Goal: Communication & Community: Ask a question

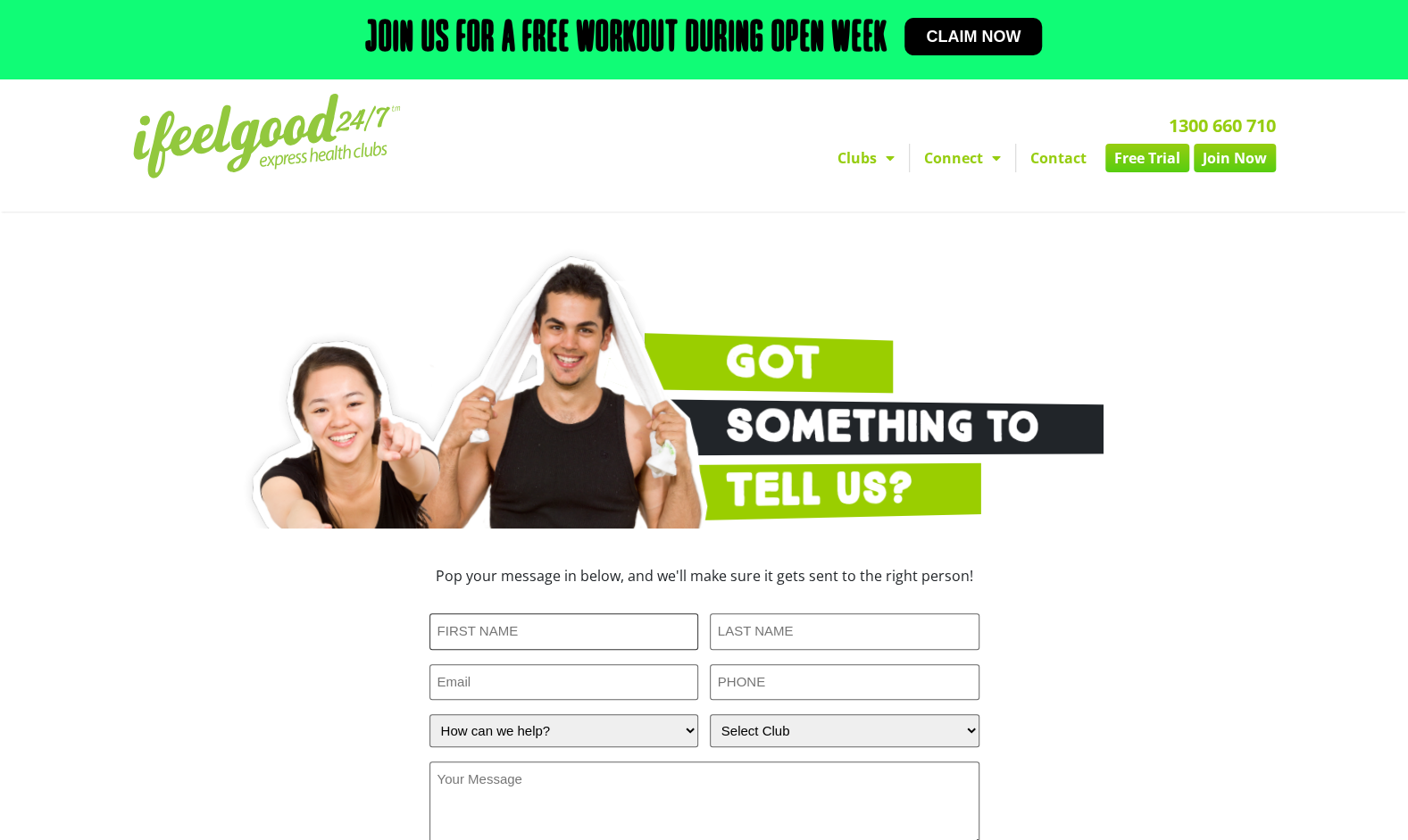
click at [547, 637] on input "First Name (Required)" at bounding box center [564, 632] width 270 height 37
type input "[PERSON_NAME]"
type input "wardc@iona.qld.edu.au"
type input "0415704969"
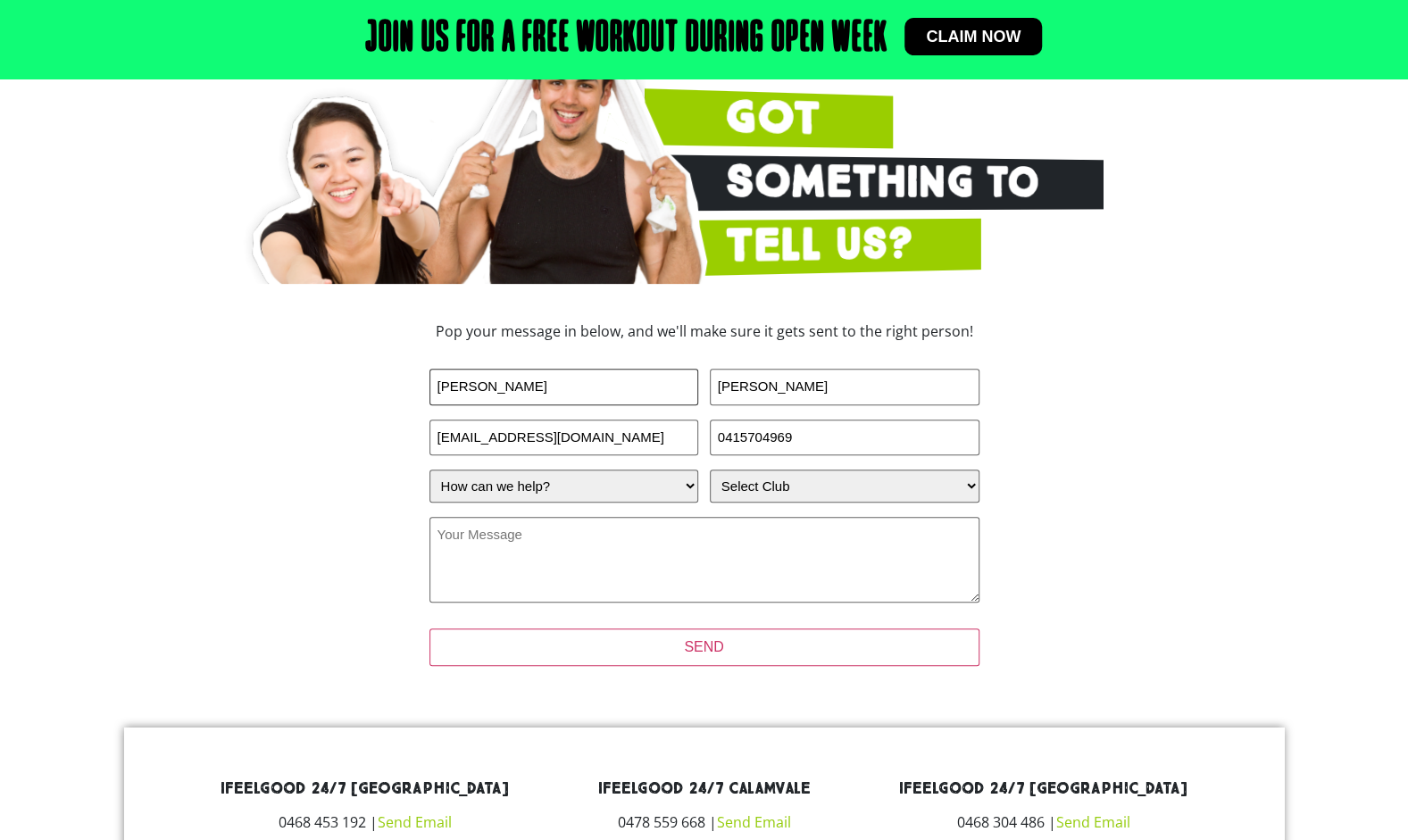
scroll to position [267, 0]
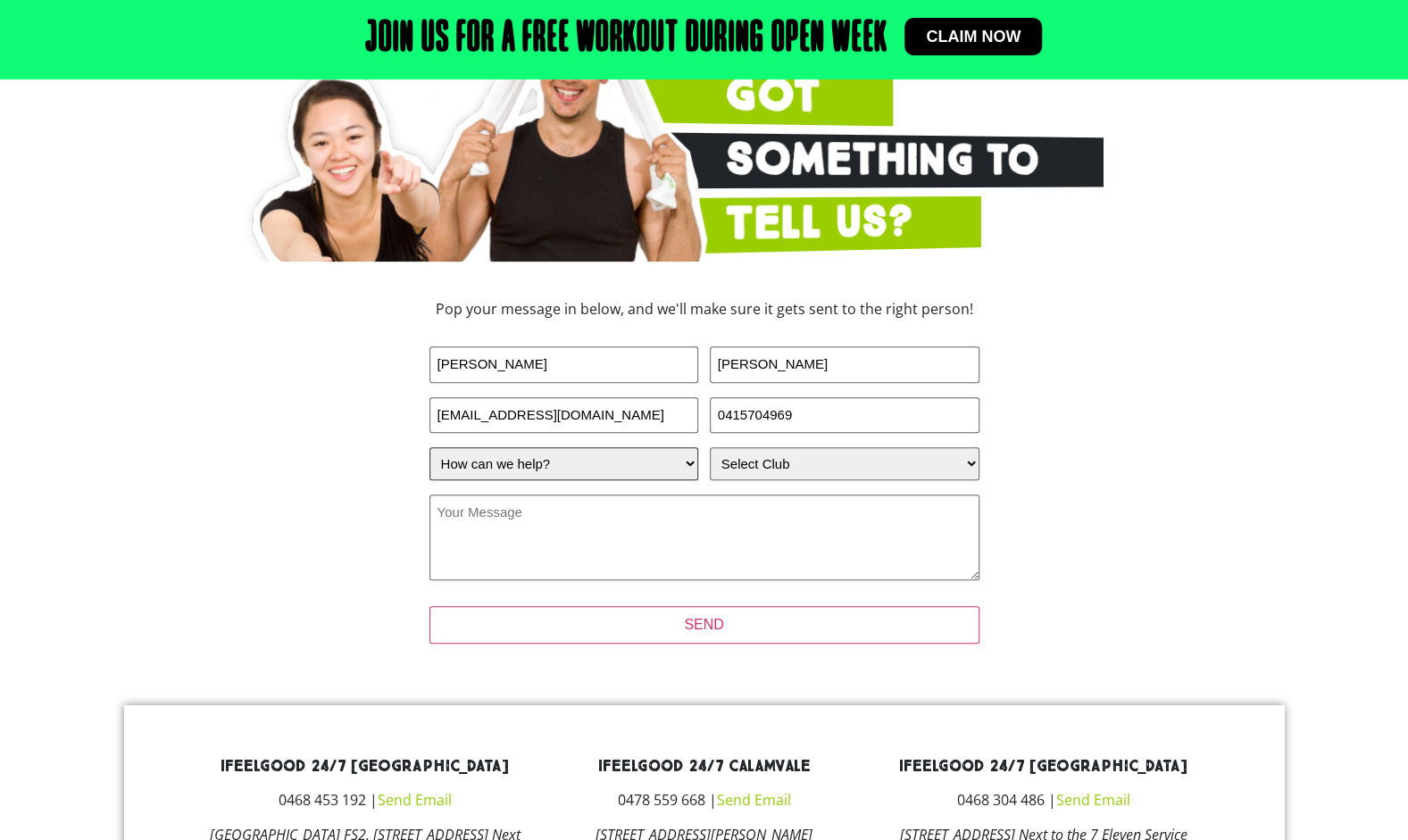
click at [691, 476] on select "How can we help? I have a question about joining I'm a current member who has a…" at bounding box center [564, 464] width 270 height 33
select select "I'm a current member who has an enquiry"
click at [429, 447] on select "How can we help? I have a question about joining I'm a current member who has a…" at bounding box center [564, 464] width 270 height 33
click at [966, 455] on select "Select Club Alexandra Hills Calamvale Coopers Plains Middle Park Oxenford Oxley…" at bounding box center [845, 464] width 270 height 33
select select "Wynnum"
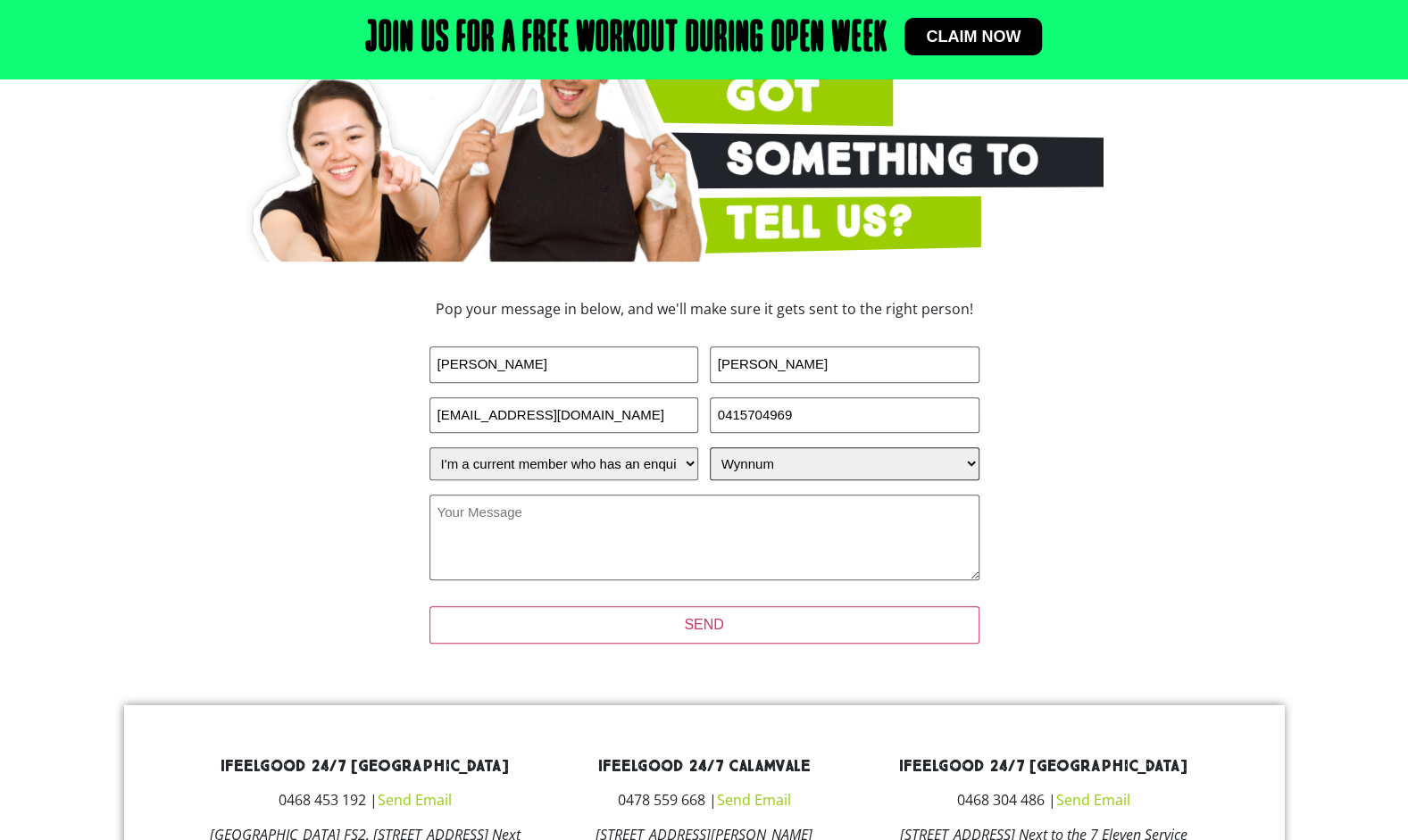
click at [710, 447] on select "Select Club Alexandra Hills Calamvale Coopers Plains Middle Park Oxenford Oxley…" at bounding box center [845, 464] width 270 height 33
click at [581, 534] on textarea "Your Message (Required)" at bounding box center [704, 537] width 550 height 86
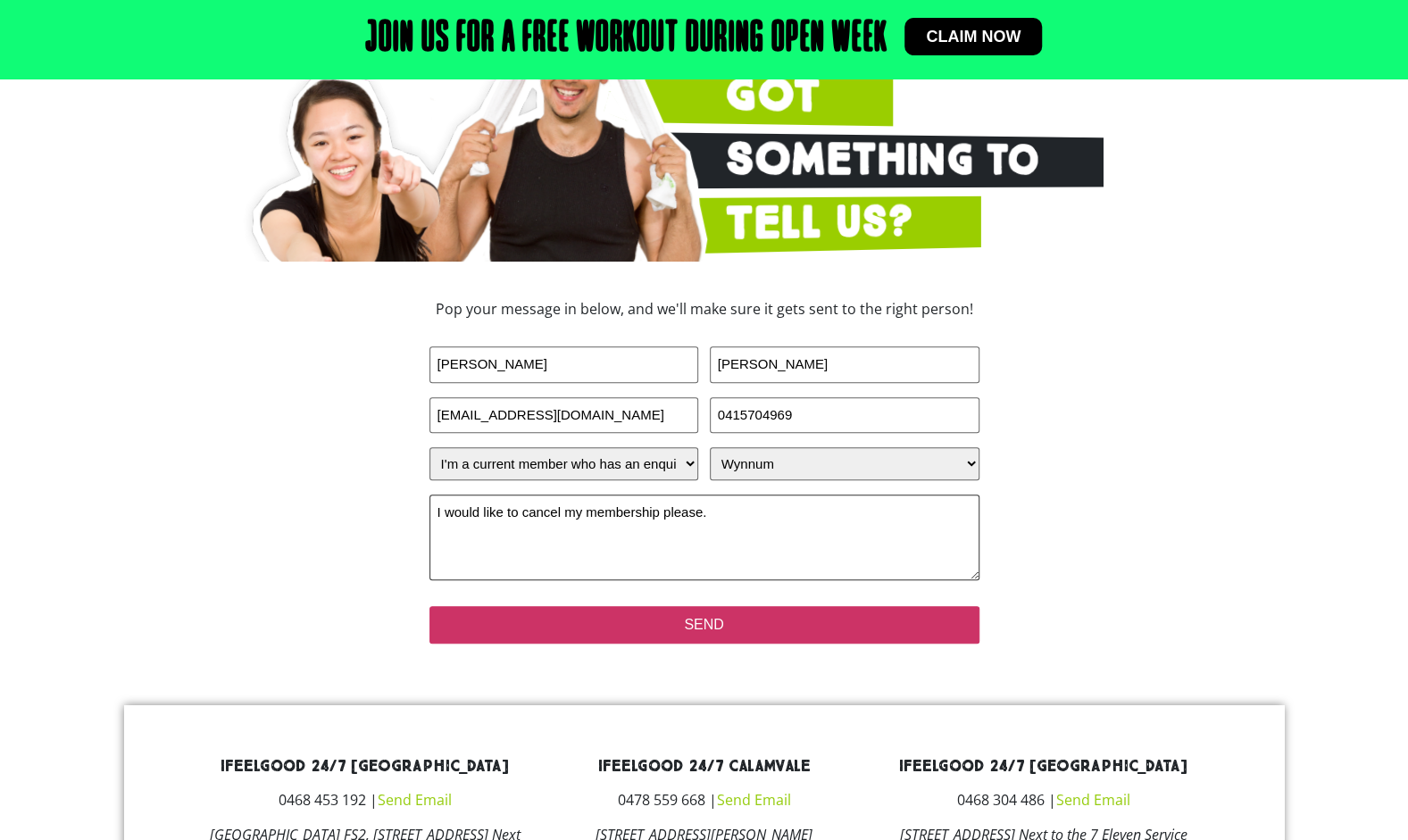
type textarea "I would like to cancel my membership please."
click at [649, 616] on input "SEND" at bounding box center [704, 625] width 550 height 38
click at [711, 625] on input "SEND" at bounding box center [704, 625] width 550 height 38
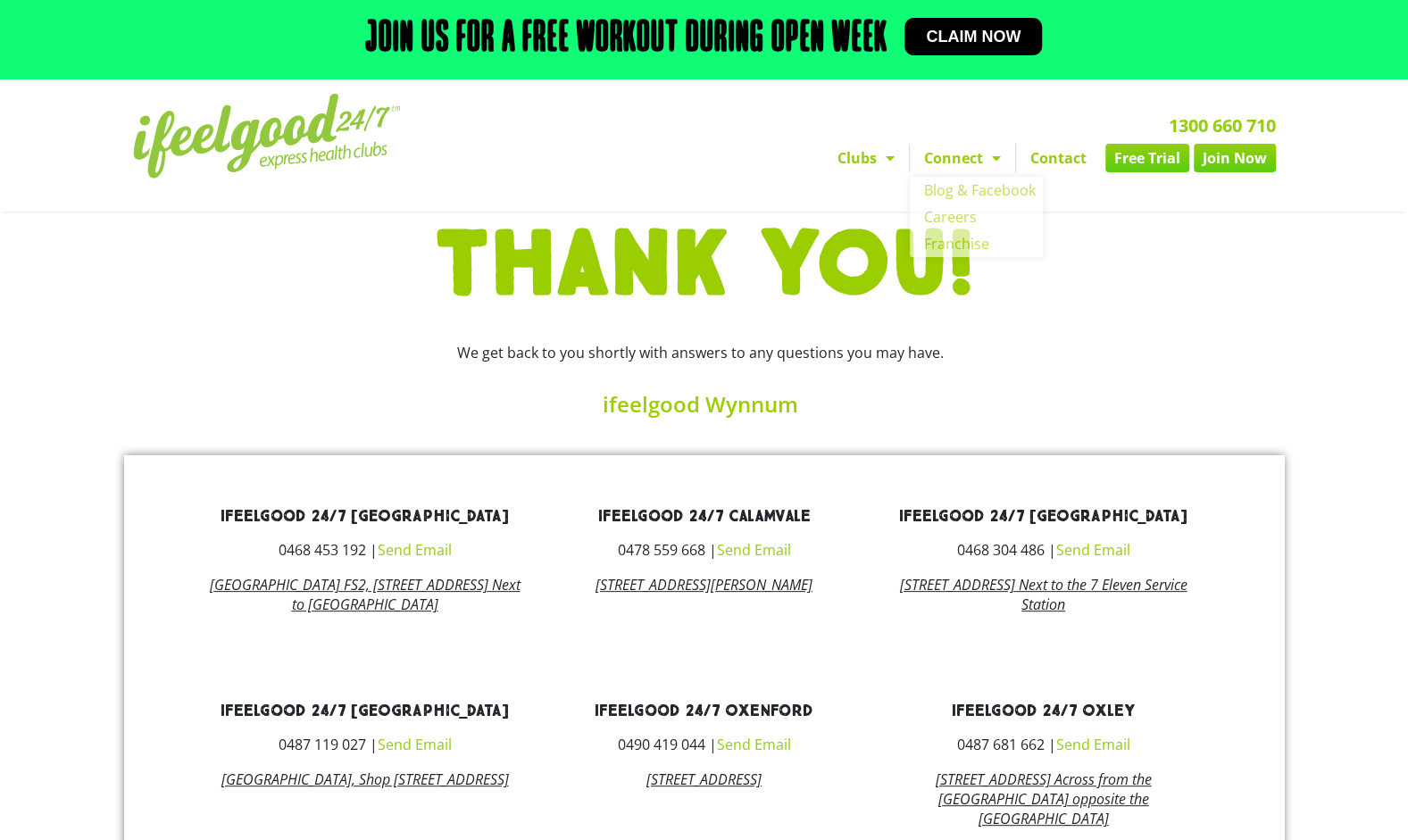
click at [1054, 153] on link "Contact" at bounding box center [1058, 158] width 85 height 29
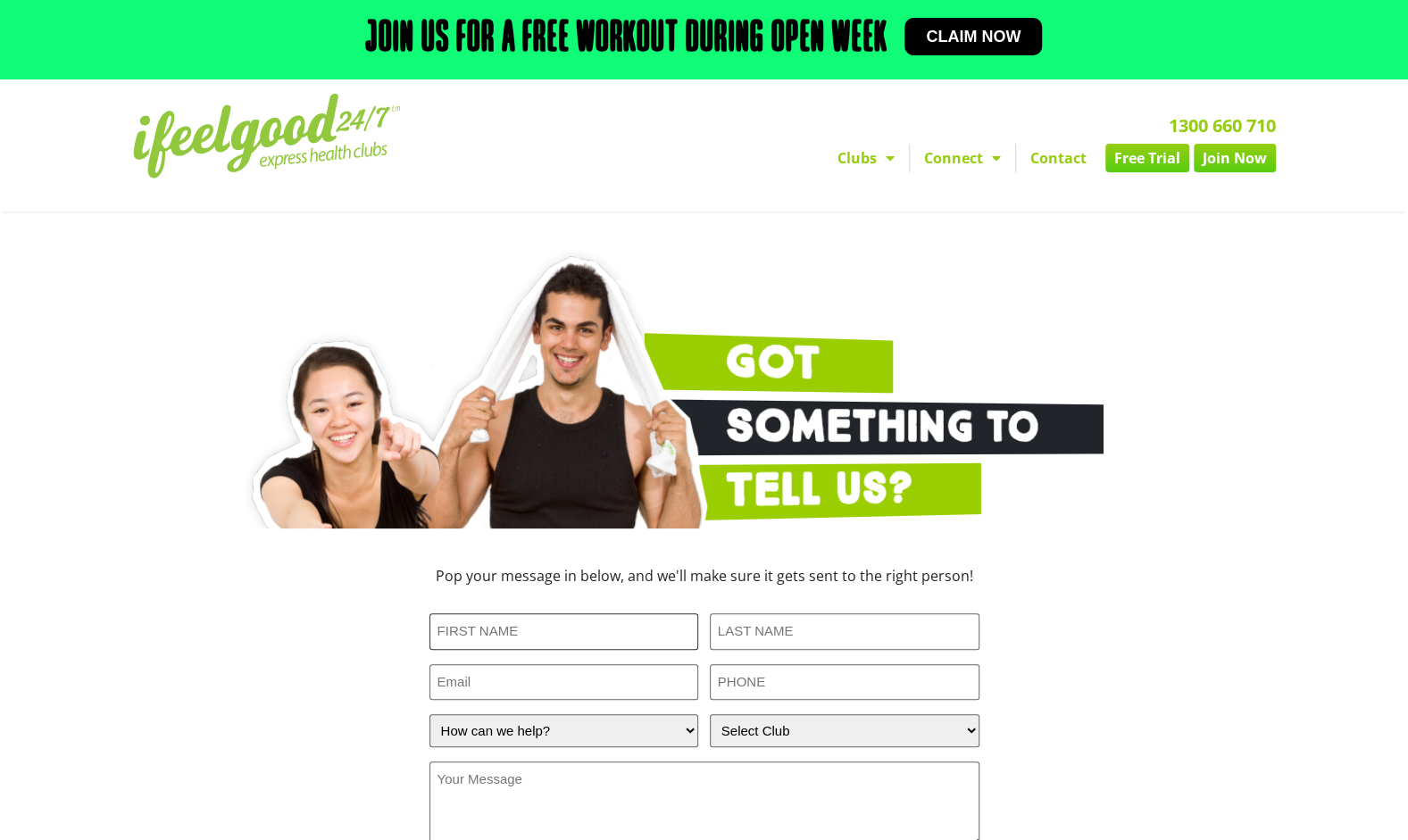
click at [540, 632] on input "First Name (Required)" at bounding box center [564, 632] width 270 height 37
type input "Mya"
type input "[PERSON_NAME]"
type input "mya.wardd@gmail.com"
type input "0426477228"
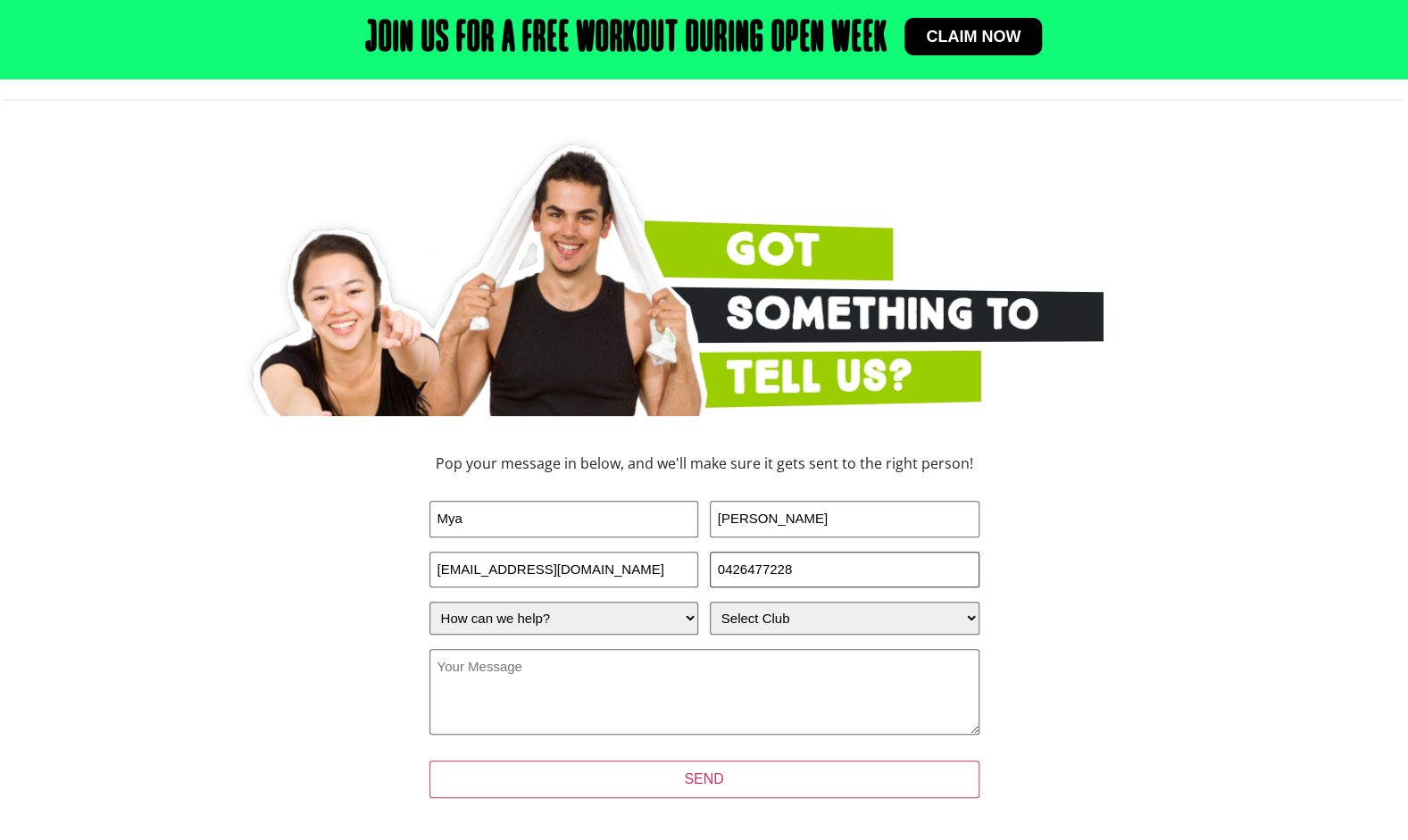
scroll to position [113, 0]
click at [691, 617] on select "How can we help? I have a question about joining I'm a current member who has a…" at bounding box center [564, 618] width 270 height 33
select select "I'm a current member who has an enquiry"
click at [429, 602] on select "How can we help? I have a question about joining I'm a current member who has a…" at bounding box center [564, 618] width 270 height 33
click at [971, 616] on select "Select Club Alexandra Hills Calamvale Coopers Plains Middle Park Oxenford Oxley…" at bounding box center [845, 618] width 270 height 33
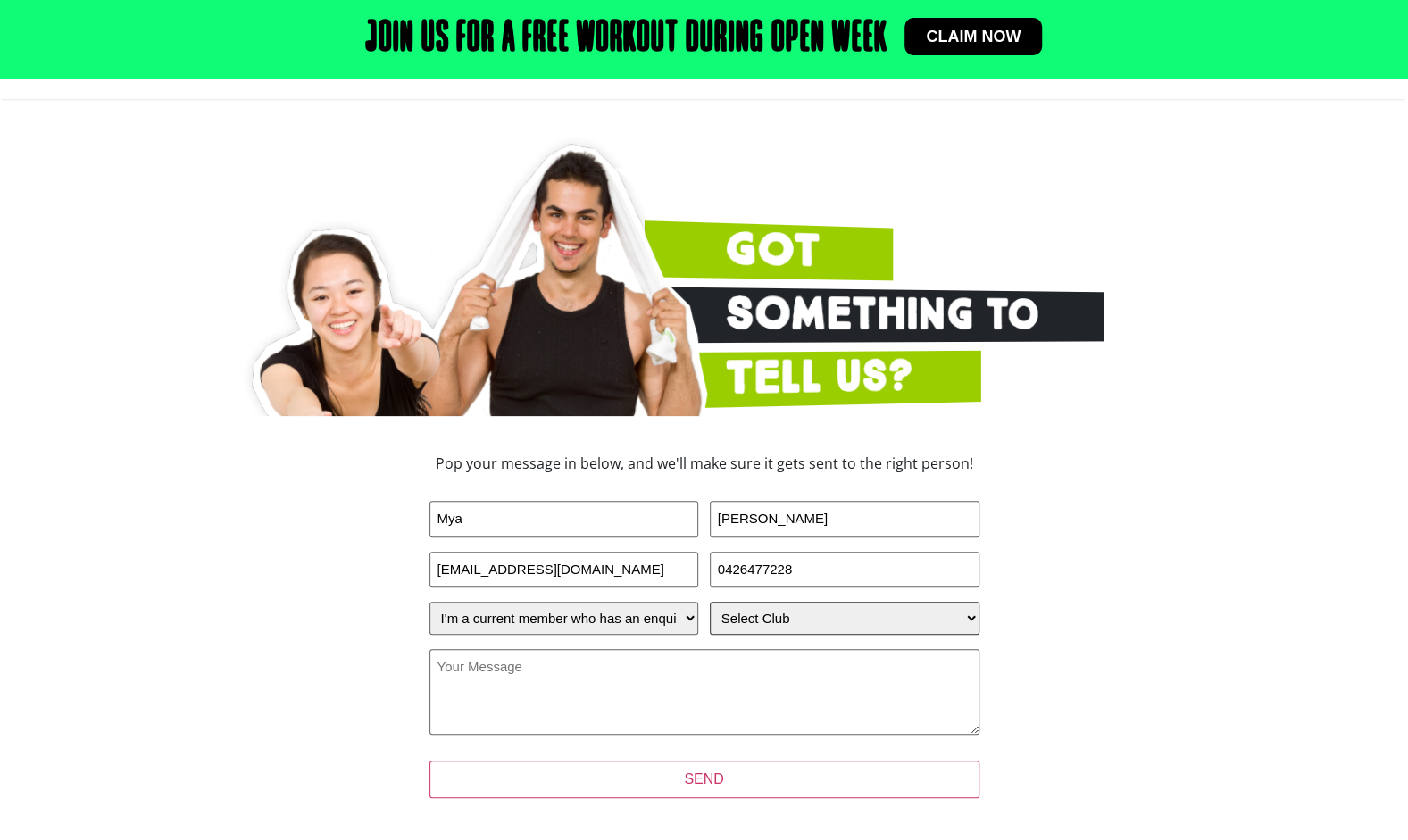
select select "Wynnum"
click at [710, 602] on select "Select Club Alexandra Hills Calamvale Coopers Plains Middle Park Oxenford Oxley…" at bounding box center [845, 618] width 270 height 33
click at [684, 671] on textarea "Your Message (Required)" at bounding box center [704, 691] width 550 height 86
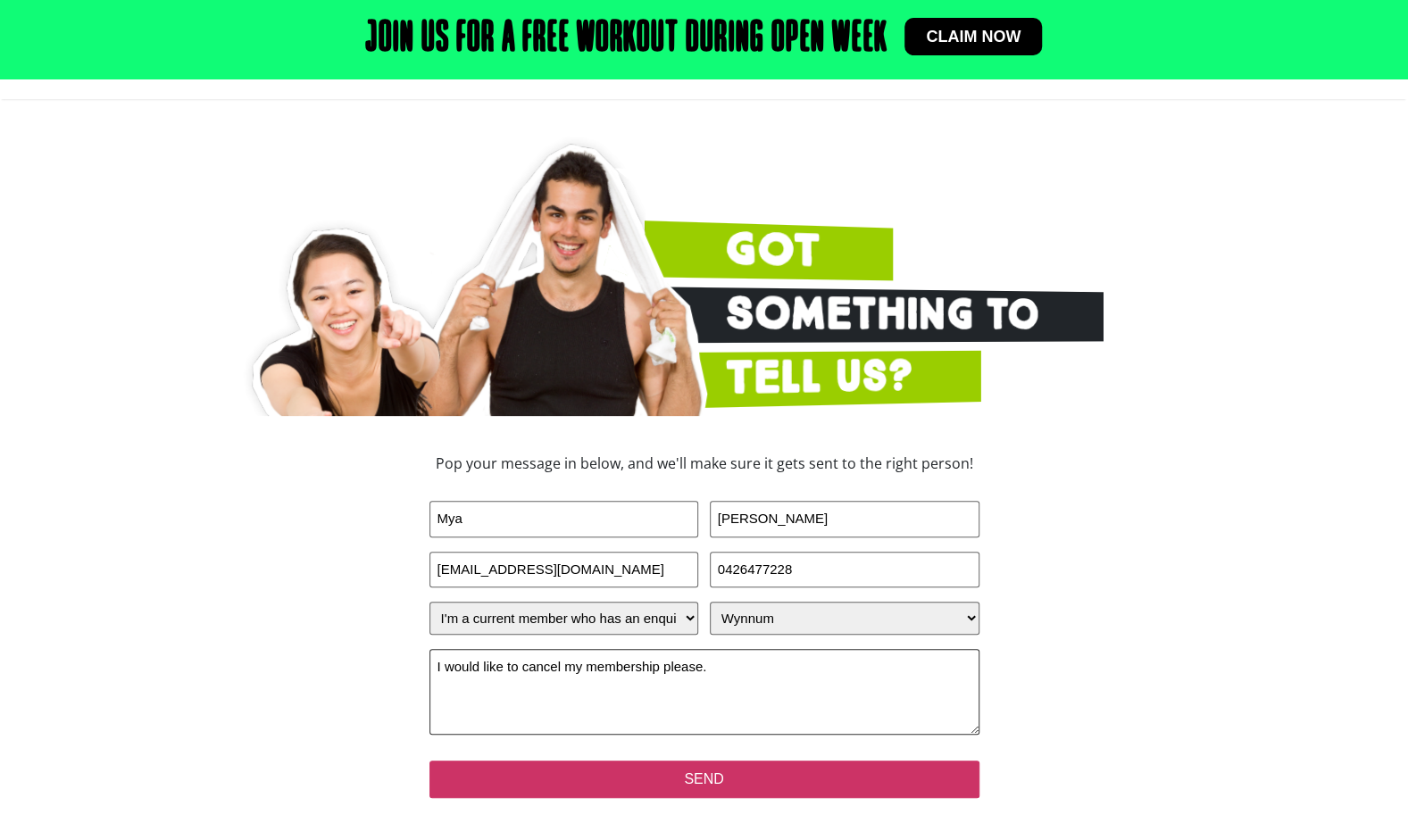
type textarea "I would like to cancel my membership please."
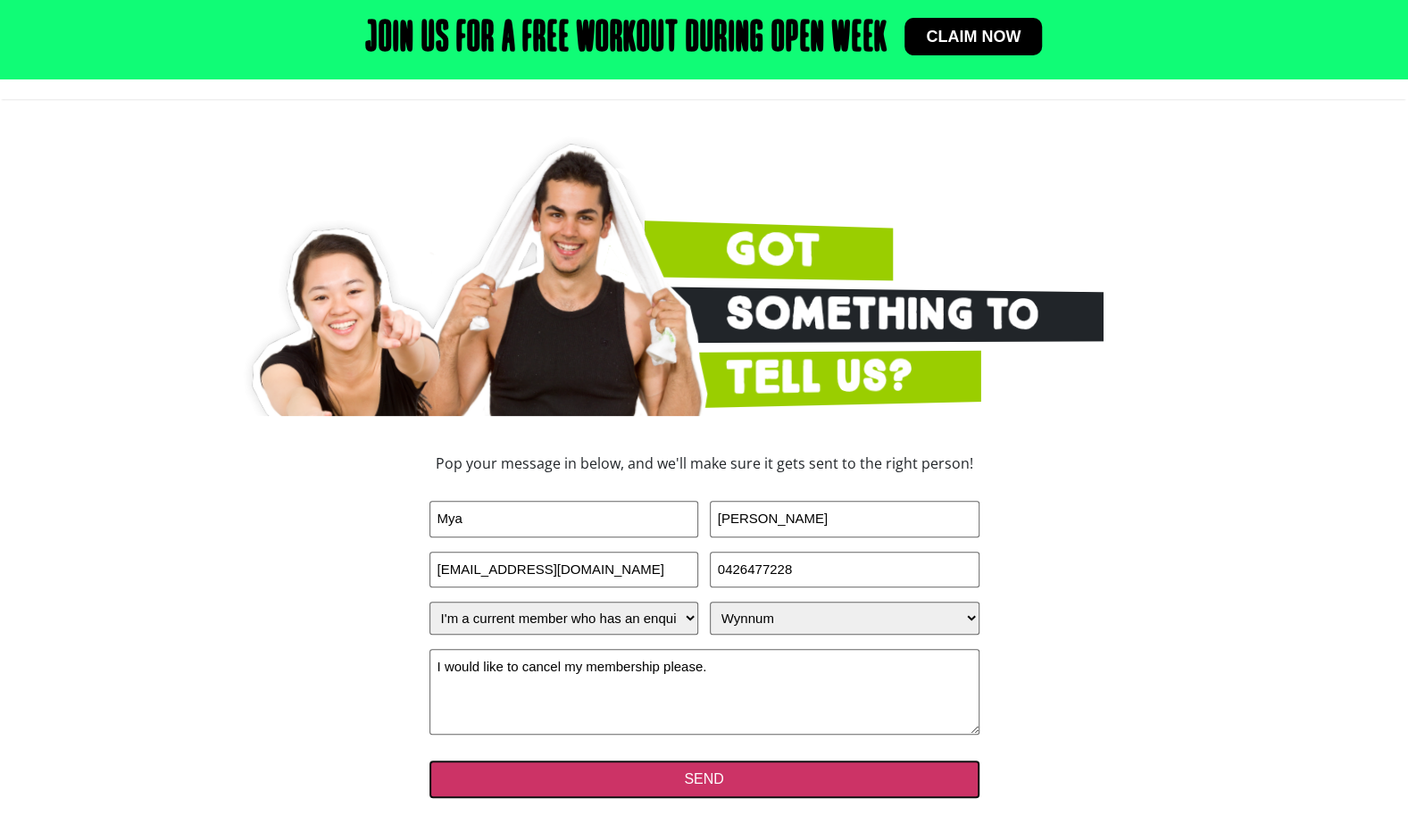
click at [682, 787] on input "SEND" at bounding box center [704, 779] width 550 height 38
